Goal: Use online tool/utility: Utilize a website feature to perform a specific function

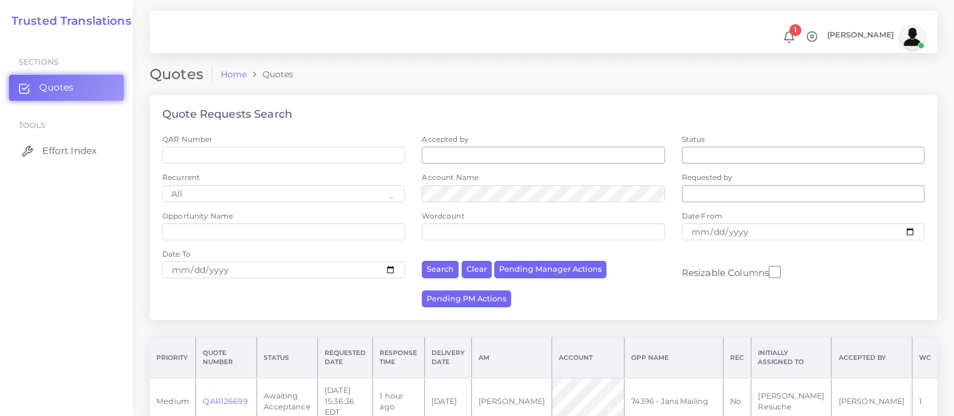
click at [69, 151] on span "Effort Index" at bounding box center [69, 150] width 54 height 13
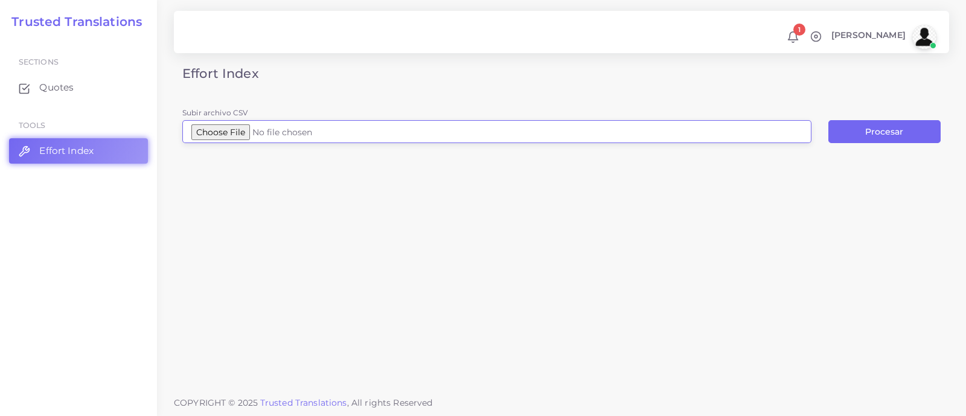
click at [237, 131] on input "Subir archivo CSV" at bounding box center [496, 131] width 629 height 23
type input "C:\fakepath\Eternal Health_FRYS_trifold_11x8.5_m2.idml (3).csv"
click at [903, 132] on button "Procesar" at bounding box center [884, 131] width 112 height 23
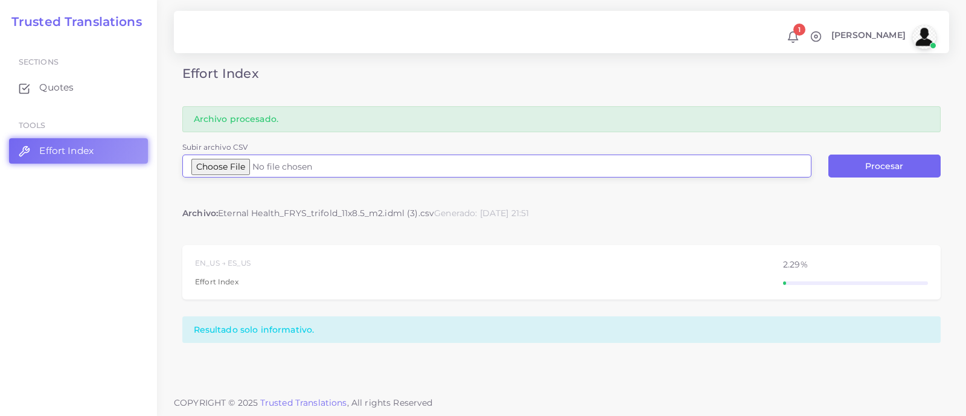
click at [220, 170] on input "Subir archivo CSV" at bounding box center [496, 166] width 629 height 23
type input "C:\fakepath\Eternal Health trifold_11x8.5_m2.idml.csv"
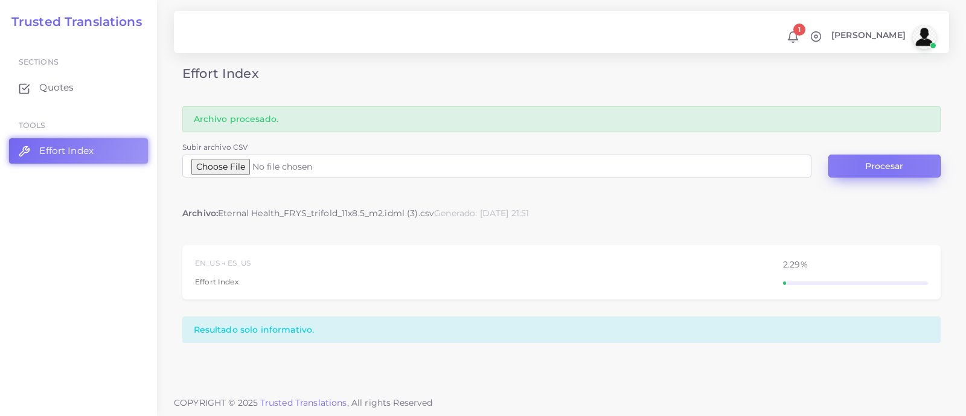
click at [876, 166] on button "Procesar" at bounding box center [884, 166] width 112 height 23
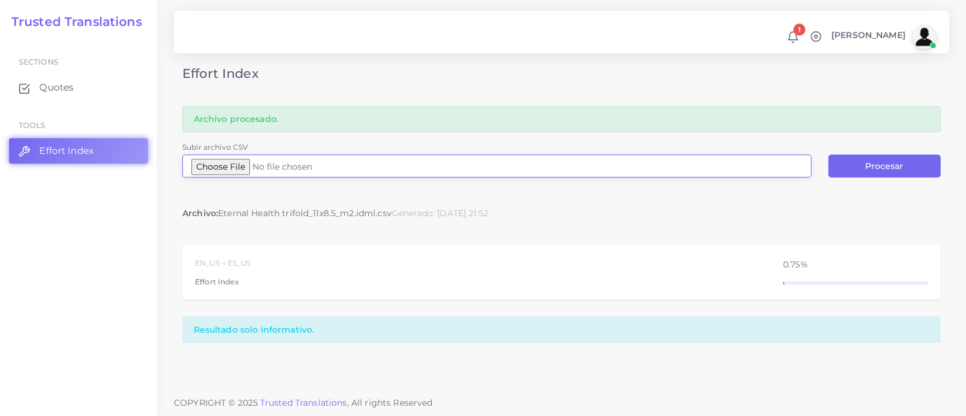
click at [235, 167] on input "Subir archivo CSV" at bounding box center [496, 166] width 629 height 23
type input "C:\fakepath\245963 - text for translation.docx (1).csv"
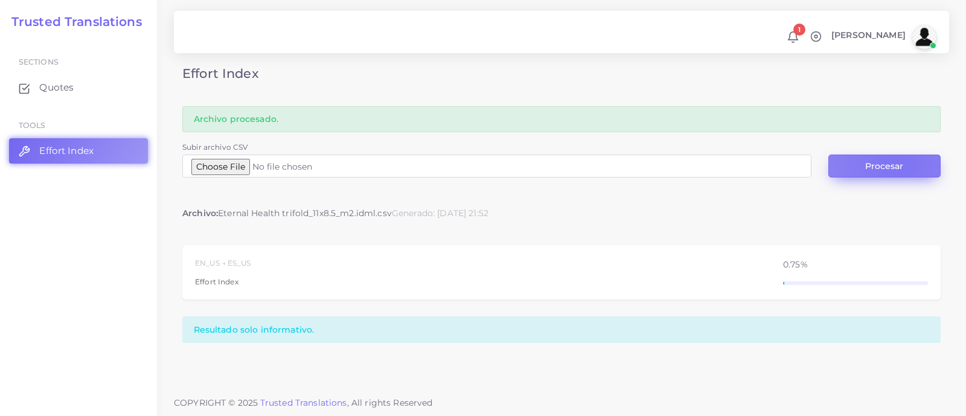
click at [896, 161] on button "Procesar" at bounding box center [884, 166] width 112 height 23
